Goal: Task Accomplishment & Management: Complete application form

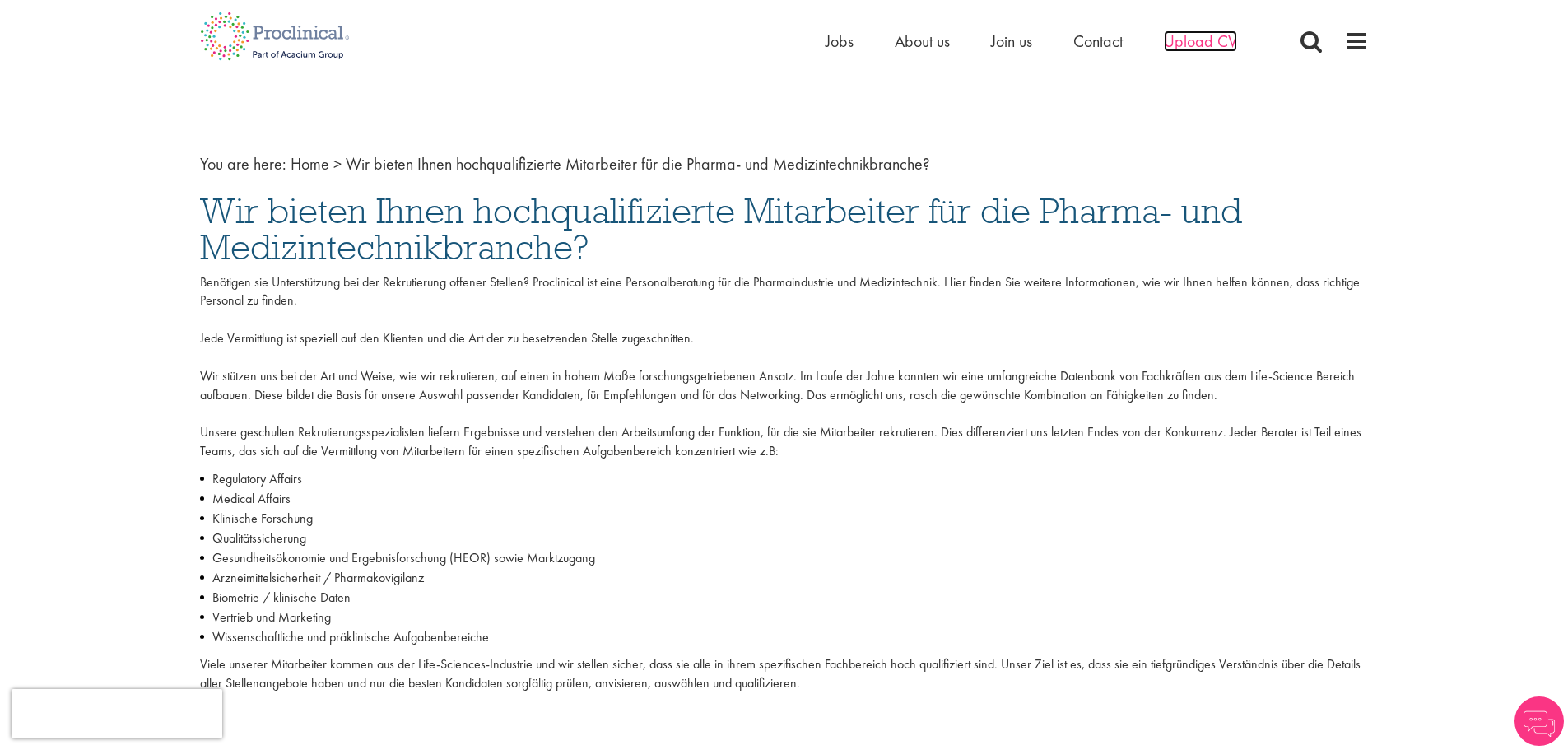
click at [1212, 39] on span "Upload CV" at bounding box center [1201, 42] width 73 height 22
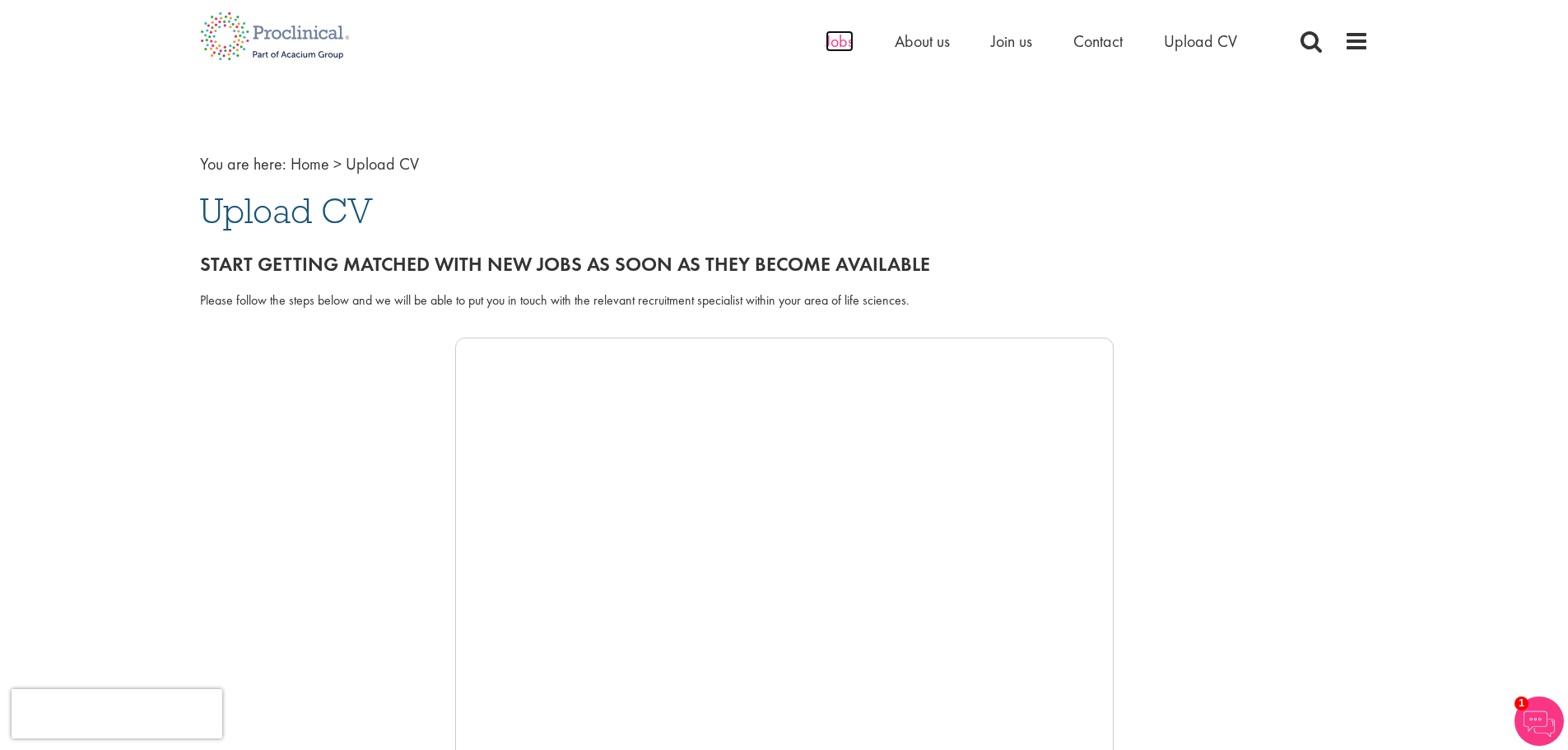
click at [841, 45] on span "Jobs" at bounding box center [840, 42] width 28 height 22
